Goal: Contribute content: Add original content to the website for others to see

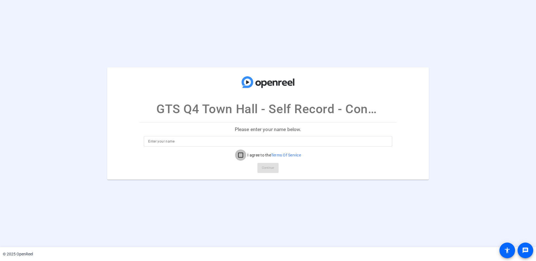
click at [239, 154] on input "I agree to the Terms Of Service" at bounding box center [240, 154] width 11 height 11
checkbox input "true"
click at [228, 142] on input at bounding box center [268, 141] width 240 height 7
type input "[PERSON_NAME]"
click at [266, 169] on span "Continue" at bounding box center [268, 168] width 12 height 8
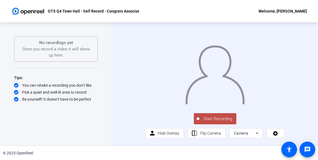
click at [217, 122] on span "Start Recording" at bounding box center [217, 119] width 37 height 6
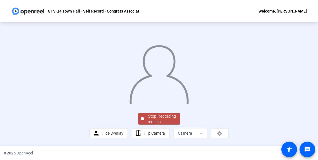
click at [163, 104] on img at bounding box center [159, 73] width 60 height 63
click at [315, 112] on div "Stop Recording 00:00:28 person Hide Overlay flip Flip Camera Camera" at bounding box center [159, 84] width 318 height 124
click at [171, 91] on img at bounding box center [159, 73] width 60 height 63
click at [289, 155] on span at bounding box center [288, 149] width 13 height 13
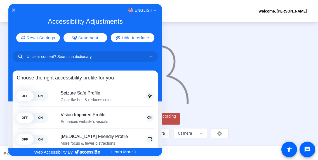
click at [15, 10] on div "English" at bounding box center [85, 10] width 154 height 7
click at [13, 12] on icon "Close Accessibility Interface" at bounding box center [13, 10] width 4 height 4
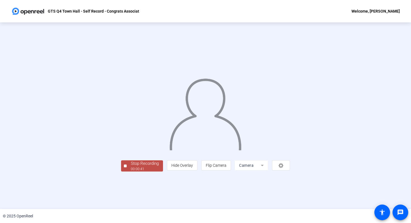
click at [131, 167] on div "Stop Recording" at bounding box center [145, 163] width 28 height 6
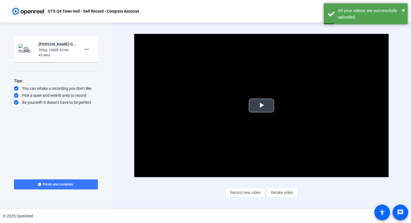
click at [261, 105] on span "Video Player" at bounding box center [261, 105] width 0 height 0
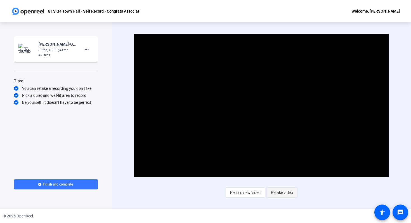
click at [278, 195] on span "Retake video" at bounding box center [282, 192] width 22 height 11
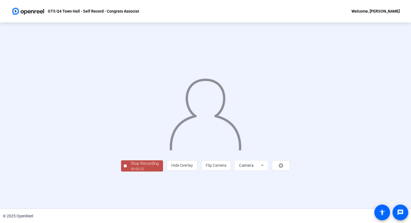
click at [131, 167] on div "Stop Recording" at bounding box center [145, 163] width 28 height 6
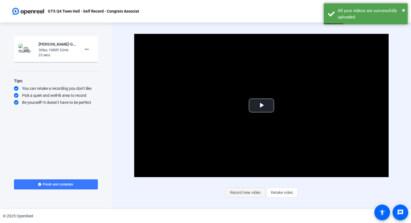
click at [252, 195] on span "Record new video" at bounding box center [245, 192] width 30 height 11
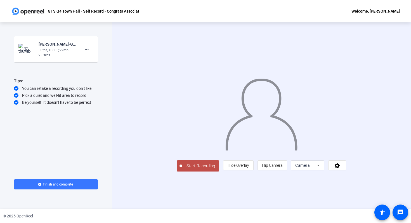
click at [182, 169] on span "Start Recording" at bounding box center [200, 166] width 37 height 6
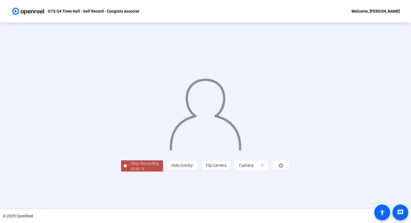
click at [131, 167] on div "Stop Recording" at bounding box center [145, 163] width 28 height 6
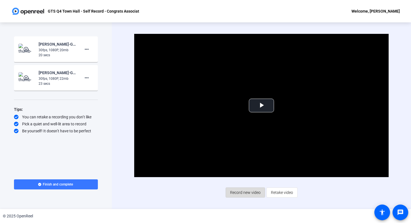
click at [242, 192] on span "Record new video" at bounding box center [245, 192] width 30 height 11
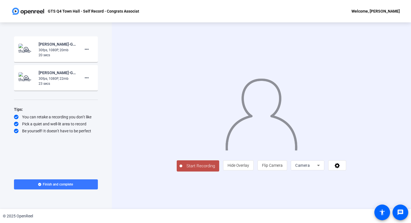
click at [182, 169] on span "Start Recording" at bounding box center [200, 166] width 37 height 6
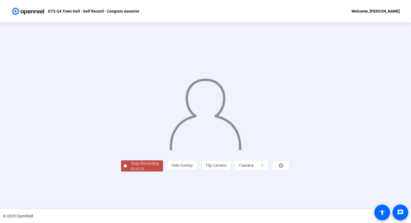
click at [131, 167] on div "Stop Recording" at bounding box center [145, 163] width 28 height 6
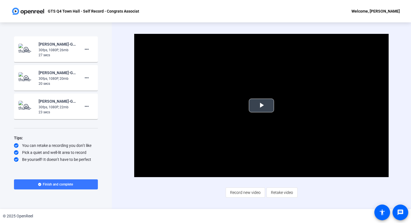
click at [261, 105] on span "Video Player" at bounding box center [261, 105] width 0 height 0
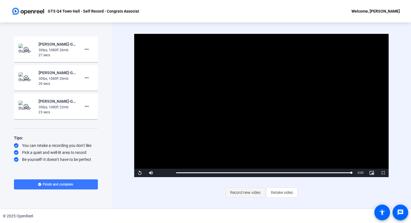
click at [256, 195] on span "Record new video" at bounding box center [245, 192] width 30 height 11
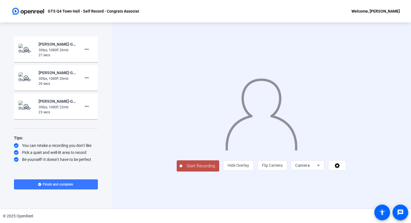
click at [182, 169] on span "Start Recording" at bounding box center [200, 166] width 37 height 6
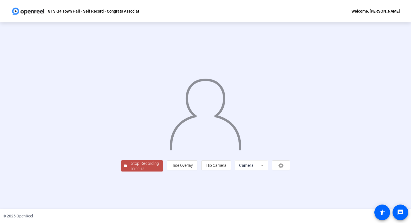
click at [131, 167] on div "Stop Recording" at bounding box center [145, 163] width 28 height 6
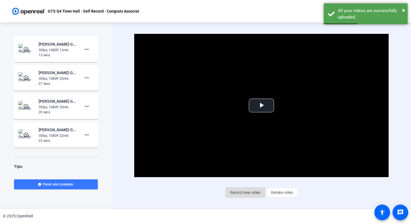
click at [249, 194] on span "Record new video" at bounding box center [245, 192] width 30 height 11
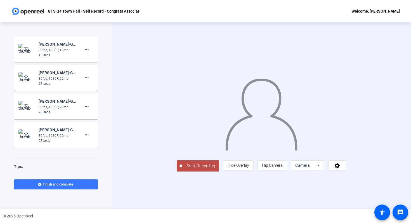
click at [182, 169] on span "Start Recording" at bounding box center [200, 166] width 37 height 6
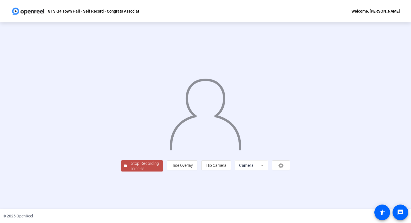
click at [131, 167] on div "Stop Recording" at bounding box center [145, 163] width 28 height 6
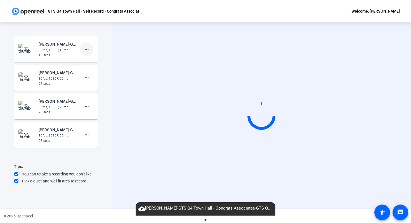
click at [89, 51] on mat-icon "more_horiz" at bounding box center [86, 49] width 7 height 7
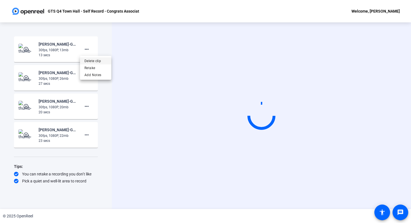
click at [96, 62] on span "Delete clip" at bounding box center [95, 61] width 22 height 7
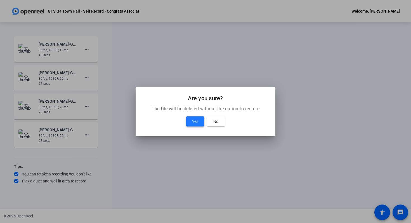
click at [198, 124] on span "Yes" at bounding box center [195, 121] width 6 height 7
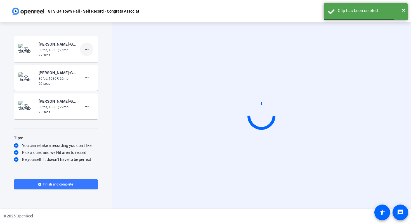
click at [89, 53] on span at bounding box center [86, 48] width 13 height 13
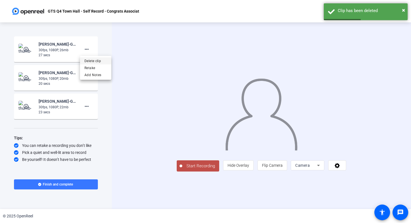
click at [99, 63] on span "Delete clip" at bounding box center [95, 61] width 22 height 7
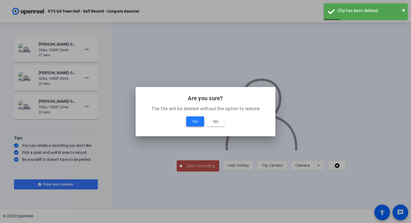
click at [189, 121] on span at bounding box center [195, 121] width 18 height 13
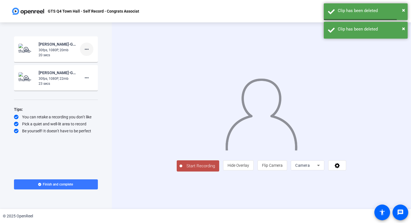
click at [87, 53] on span at bounding box center [86, 48] width 13 height 13
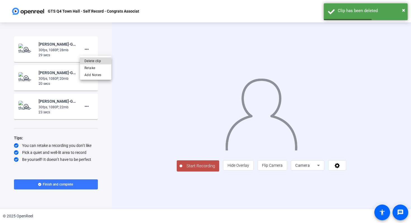
click at [96, 63] on span "Delete clip" at bounding box center [95, 61] width 22 height 7
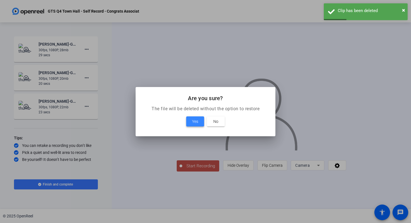
click at [192, 120] on span "Yes" at bounding box center [195, 121] width 6 height 7
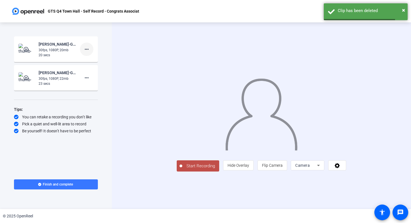
click at [88, 51] on mat-icon "more_horiz" at bounding box center [86, 49] width 7 height 7
click at [99, 63] on span "Delete clip" at bounding box center [95, 61] width 22 height 7
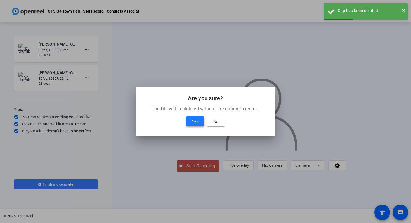
click at [191, 121] on span at bounding box center [195, 121] width 18 height 13
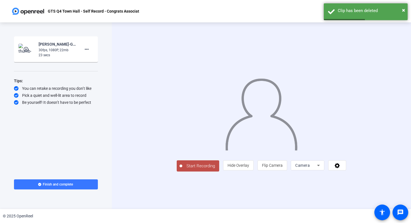
click at [57, 51] on div "30fps, 1080P, 22mb" at bounding box center [57, 49] width 37 height 5
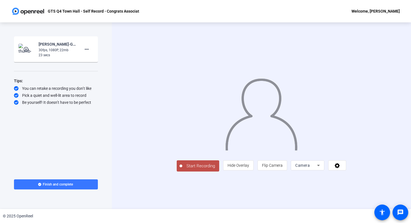
click at [27, 50] on mat-icon "play_circle_outline" at bounding box center [26, 49] width 7 height 6
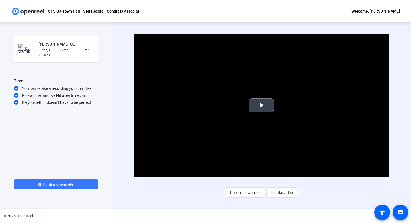
click at [261, 105] on span "Video Player" at bounding box center [261, 105] width 0 height 0
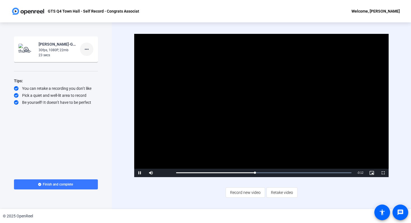
click at [89, 52] on mat-icon "more_horiz" at bounding box center [86, 49] width 7 height 7
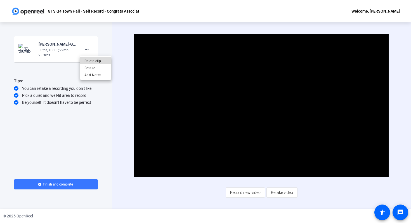
click at [97, 62] on span "Delete clip" at bounding box center [95, 61] width 22 height 7
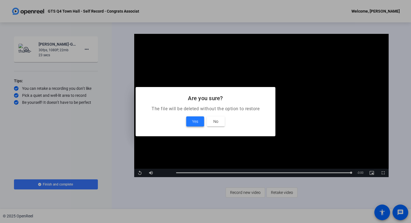
click at [198, 117] on span at bounding box center [195, 121] width 18 height 13
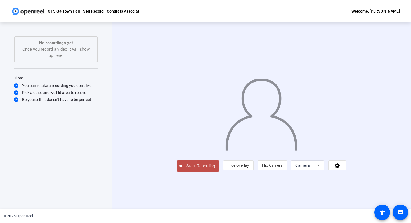
click at [182, 169] on span "Start Recording" at bounding box center [200, 166] width 37 height 6
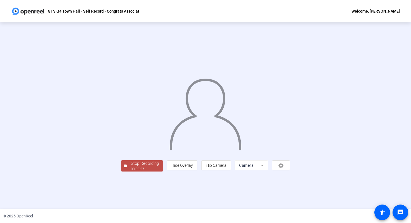
click at [131, 167] on div "Stop Recording" at bounding box center [145, 163] width 28 height 6
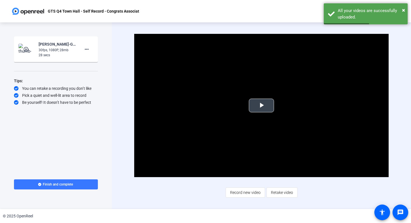
click at [261, 105] on span "Video Player" at bounding box center [261, 105] width 0 height 0
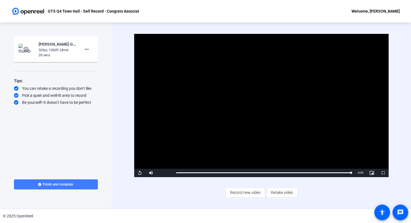
click at [53, 184] on span "Finish and complete" at bounding box center [58, 184] width 30 height 4
